Goal: Information Seeking & Learning: Learn about a topic

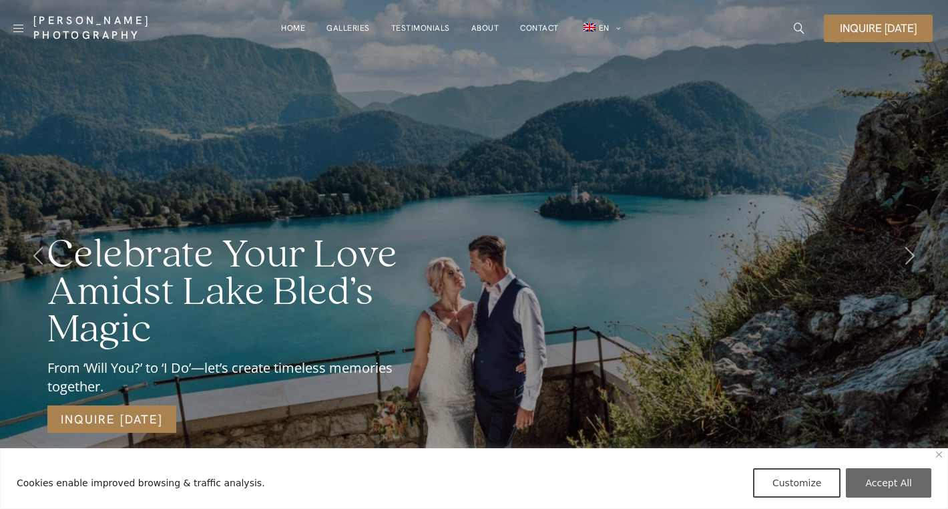
click at [875, 475] on button "Accept All" at bounding box center [888, 482] width 85 height 29
checkbox input "true"
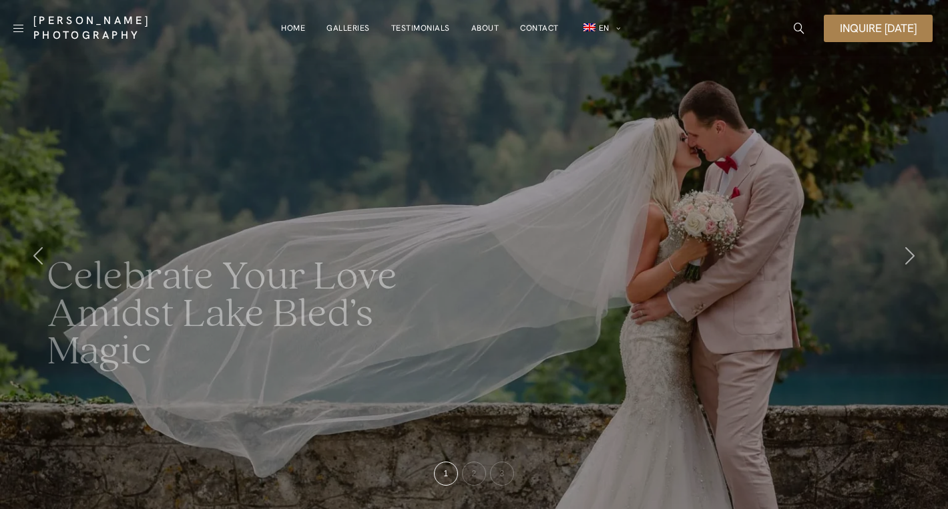
click at [348, 24] on link "Galleries" at bounding box center [347, 28] width 43 height 27
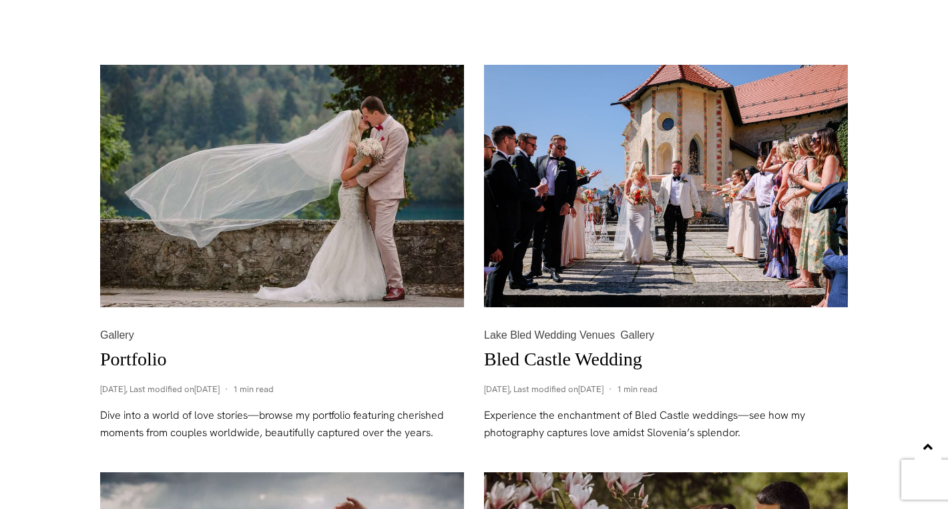
scroll to position [599, 0]
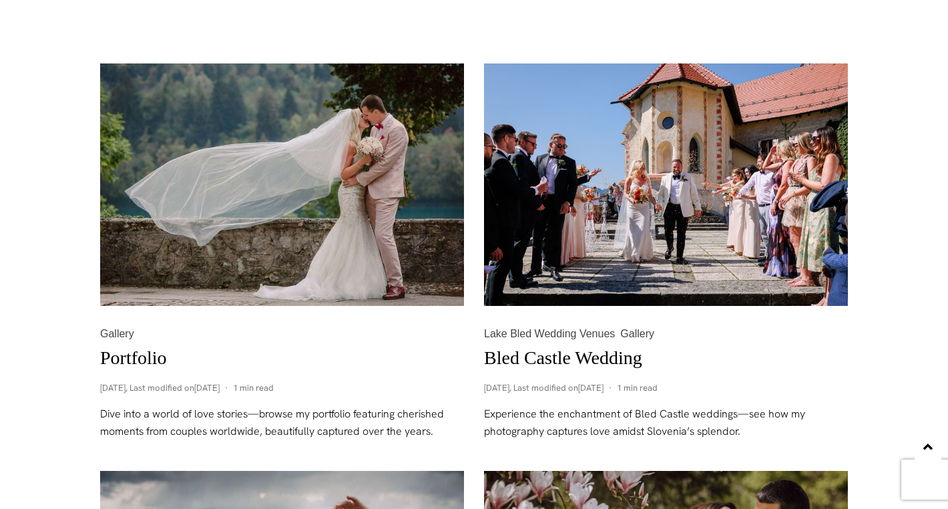
click at [577, 360] on link "Bled Castle Wedding" at bounding box center [563, 357] width 158 height 21
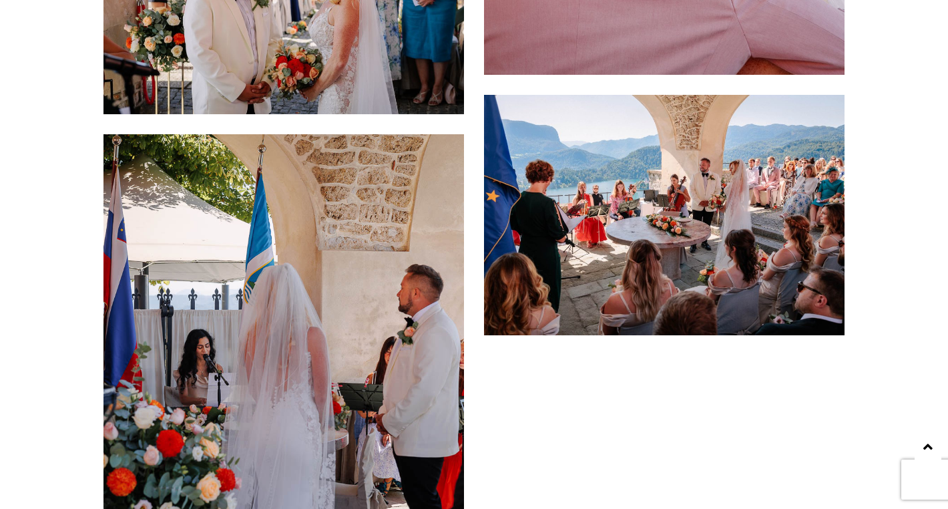
scroll to position [9436, 0]
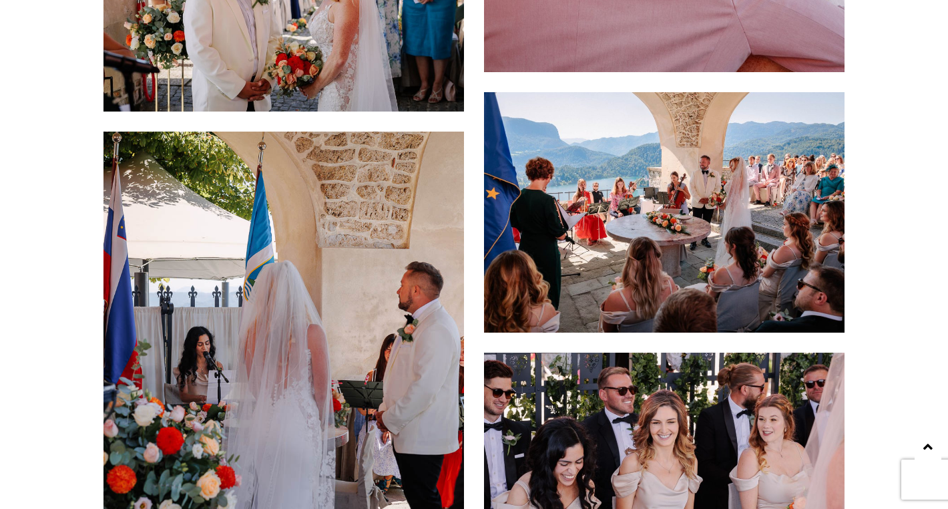
click at [683, 221] on img at bounding box center [664, 212] width 360 height 240
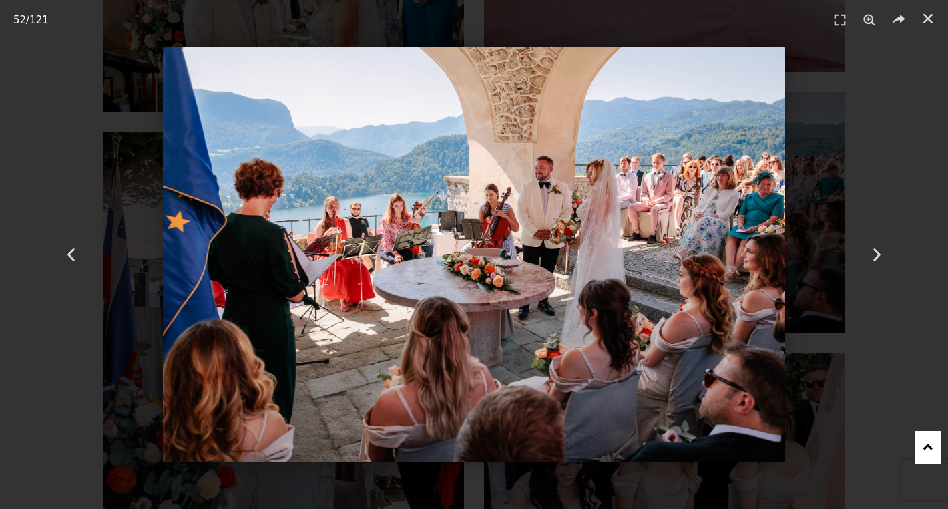
click at [390, 227] on img "52 / 121" at bounding box center [474, 254] width 623 height 415
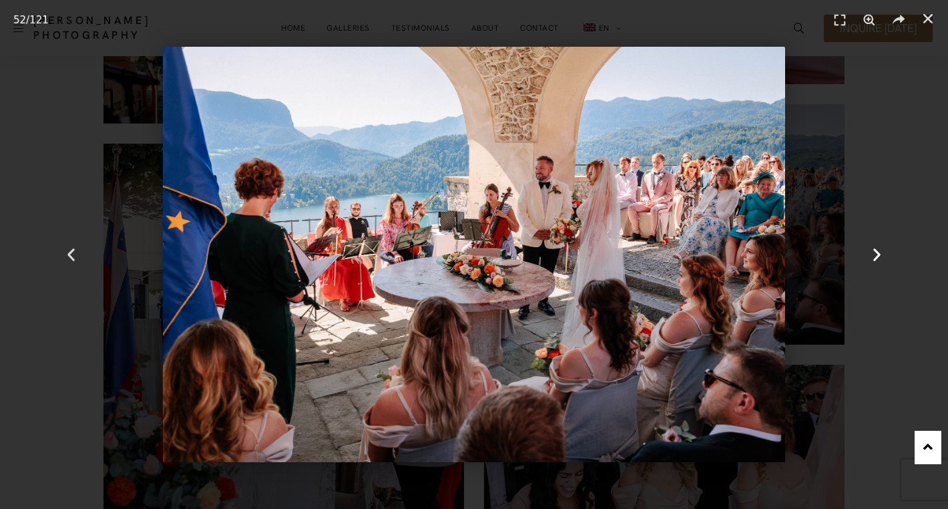
scroll to position [9427, 0]
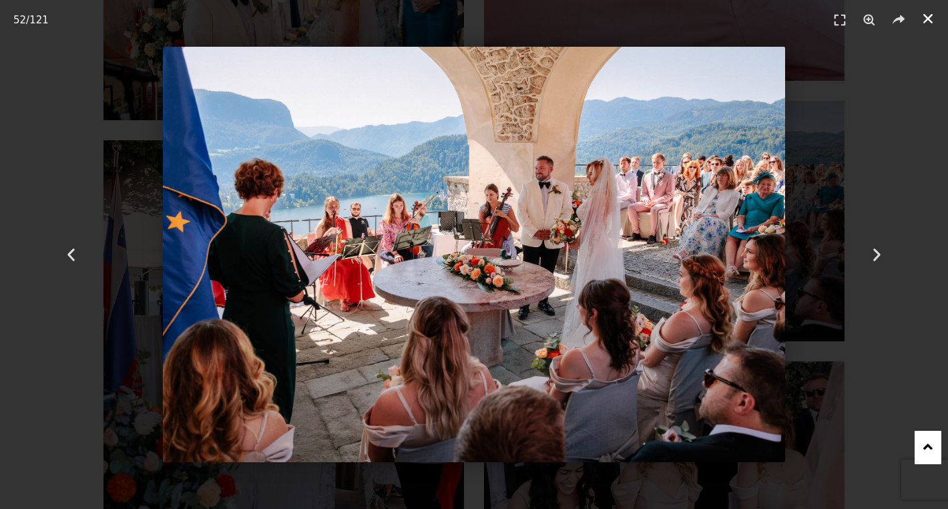
click at [926, 17] on use "Close (Esc)" at bounding box center [927, 18] width 9 height 9
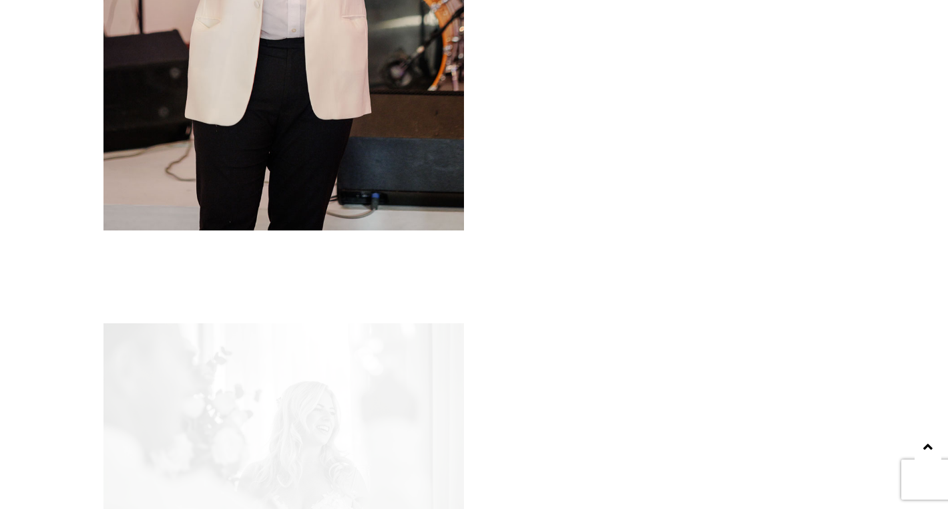
scroll to position [18385, 0]
